Goal: Browse casually

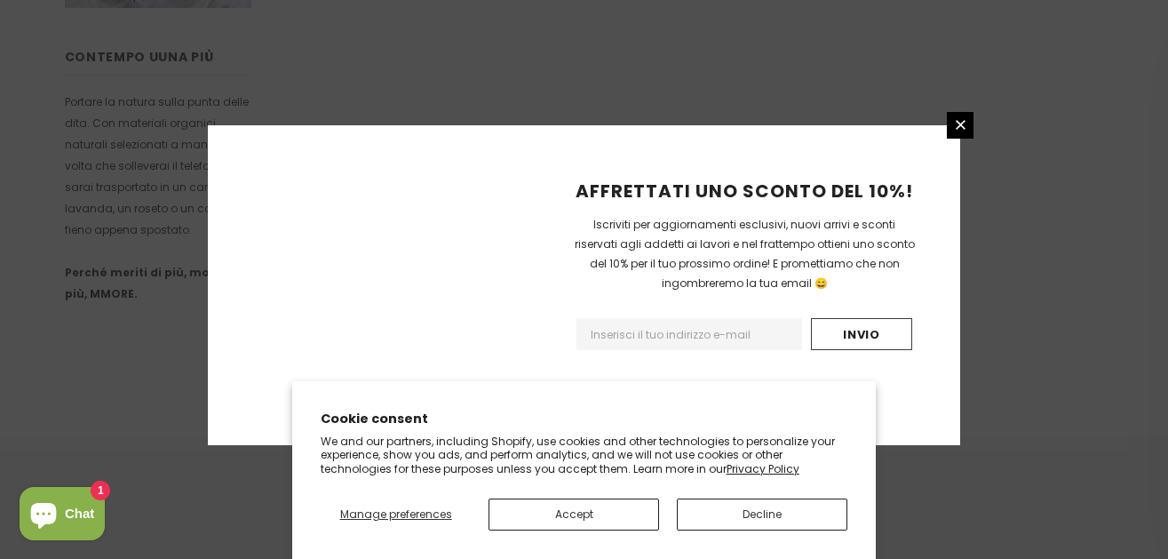
scroll to position [1298, 0]
